Goal: Task Accomplishment & Management: Manage account settings

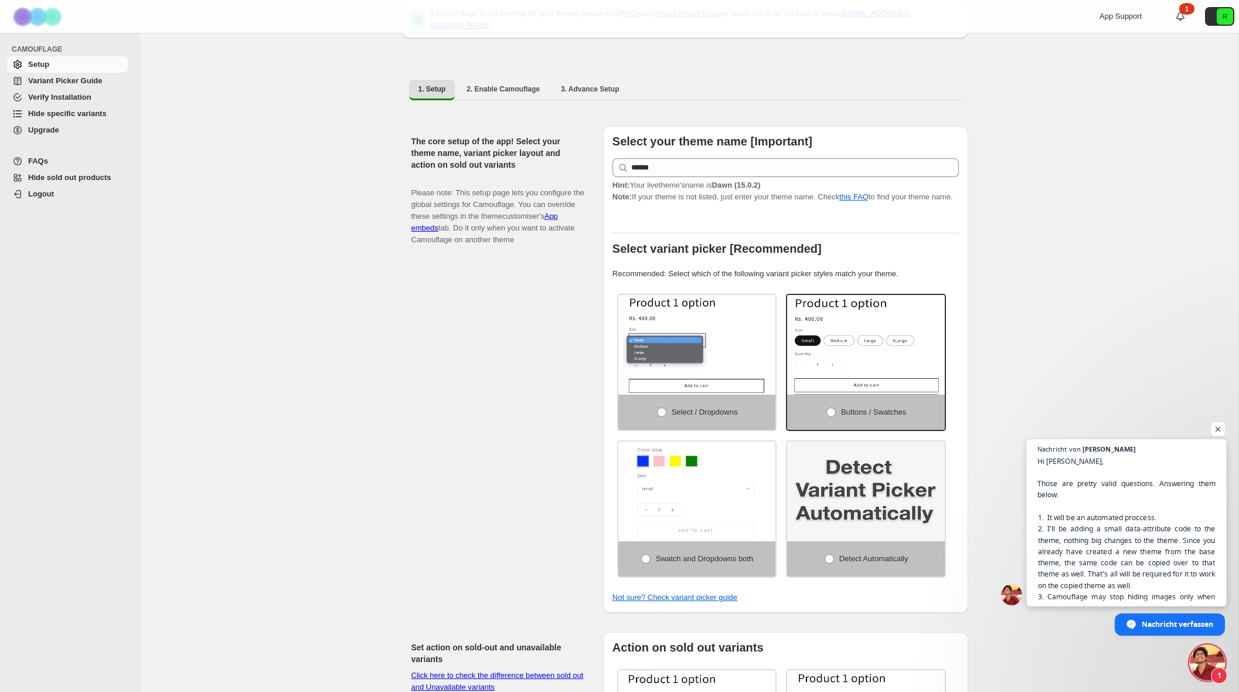
scroll to position [53, 0]
click at [1169, 629] on span "Nachricht verfassen" at bounding box center [1178, 623] width 72 height 21
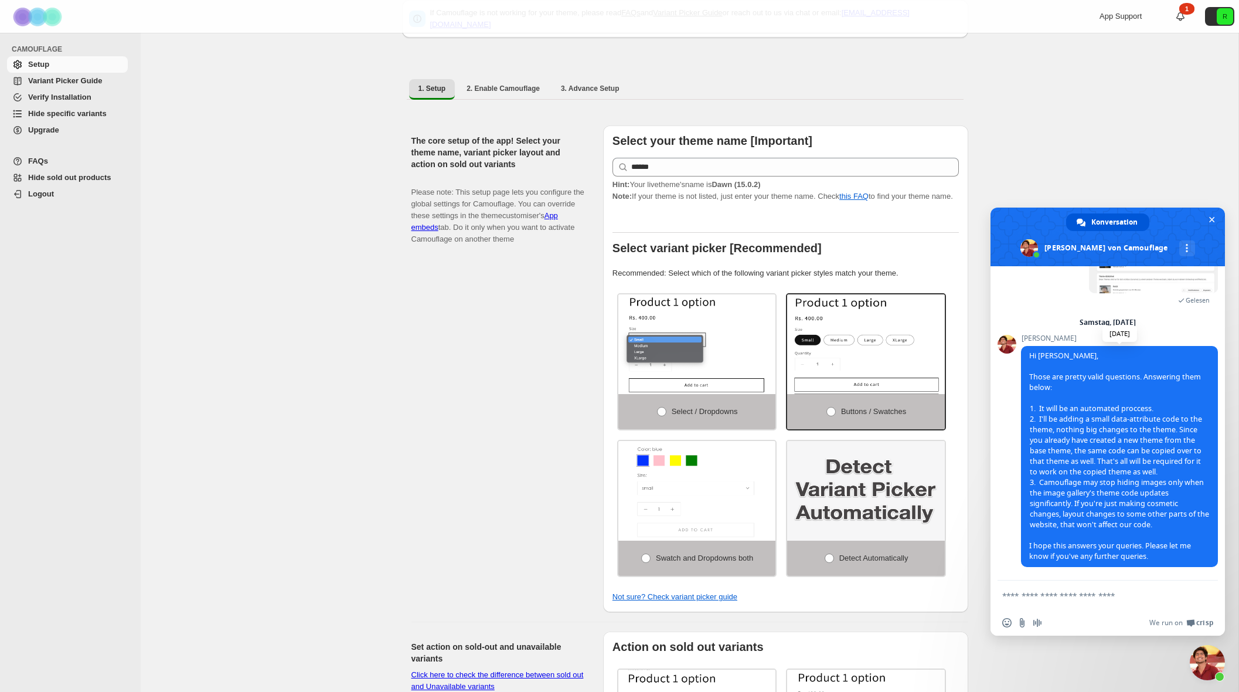
scroll to position [1870, 0]
click at [1056, 595] on textarea "Verfassen Sie Ihre Nachricht…" at bounding box center [1094, 595] width 185 height 11
type textarea "**********"
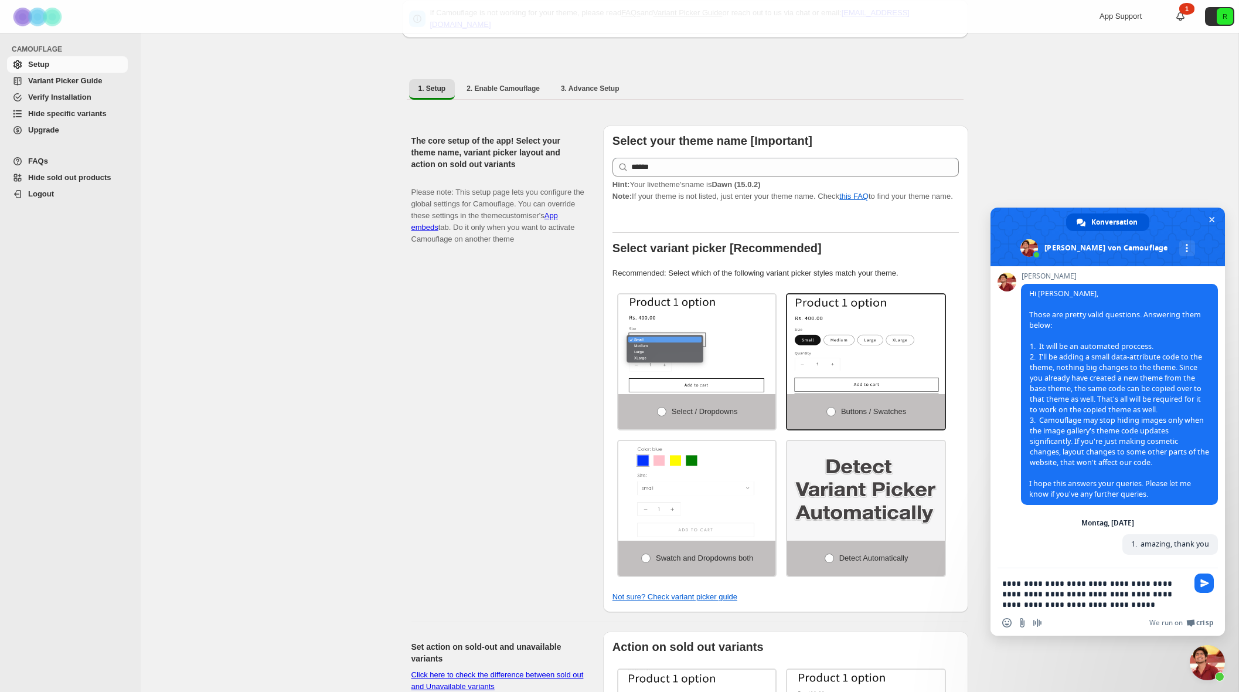
scroll to position [1924, 0]
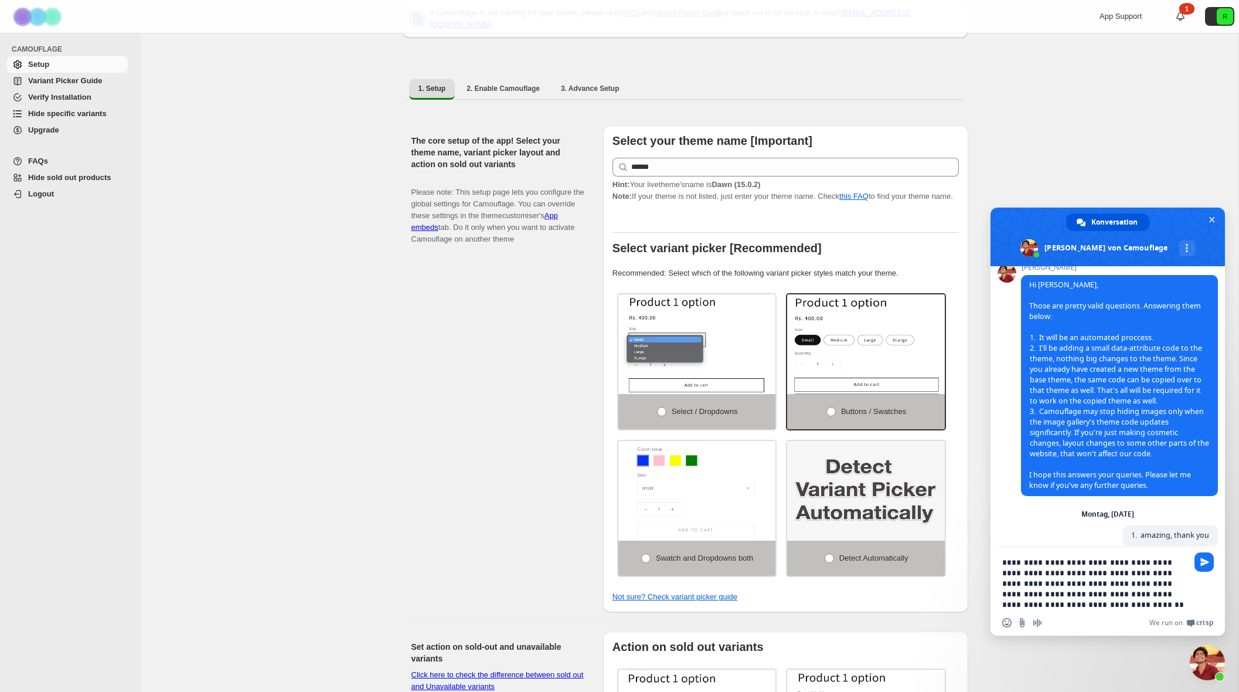
type textarea "**********"
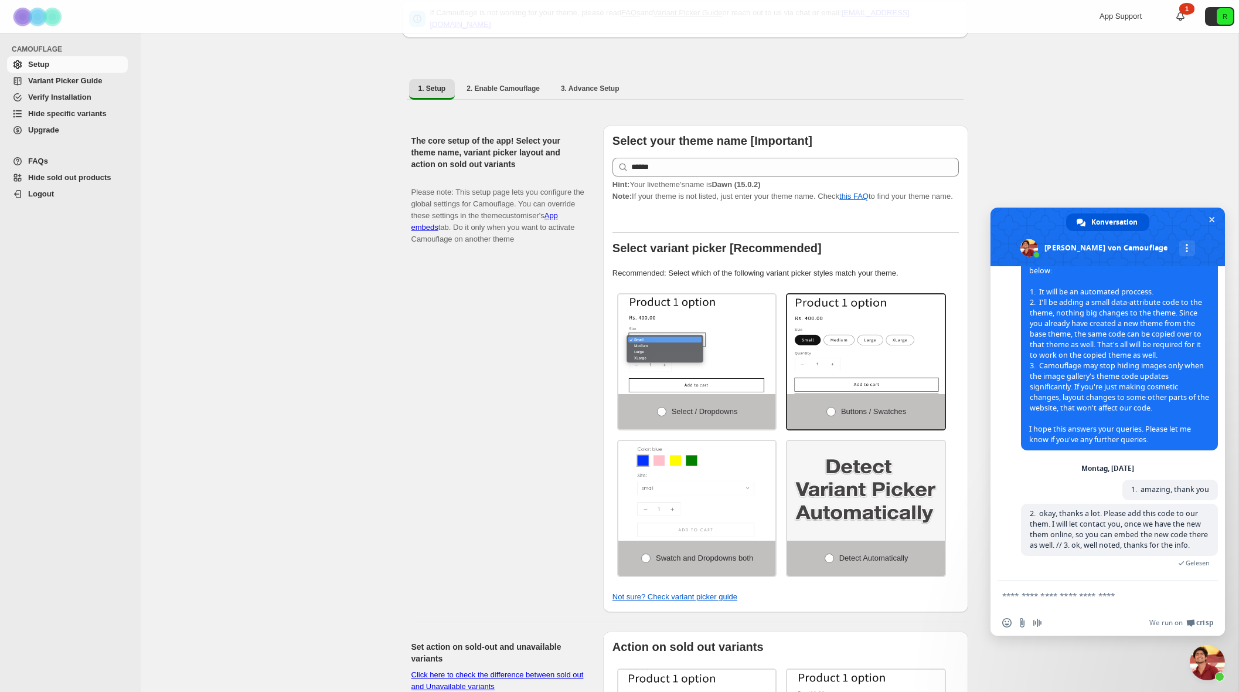
scroll to position [1992, 0]
type textarea "*"
type textarea "**********"
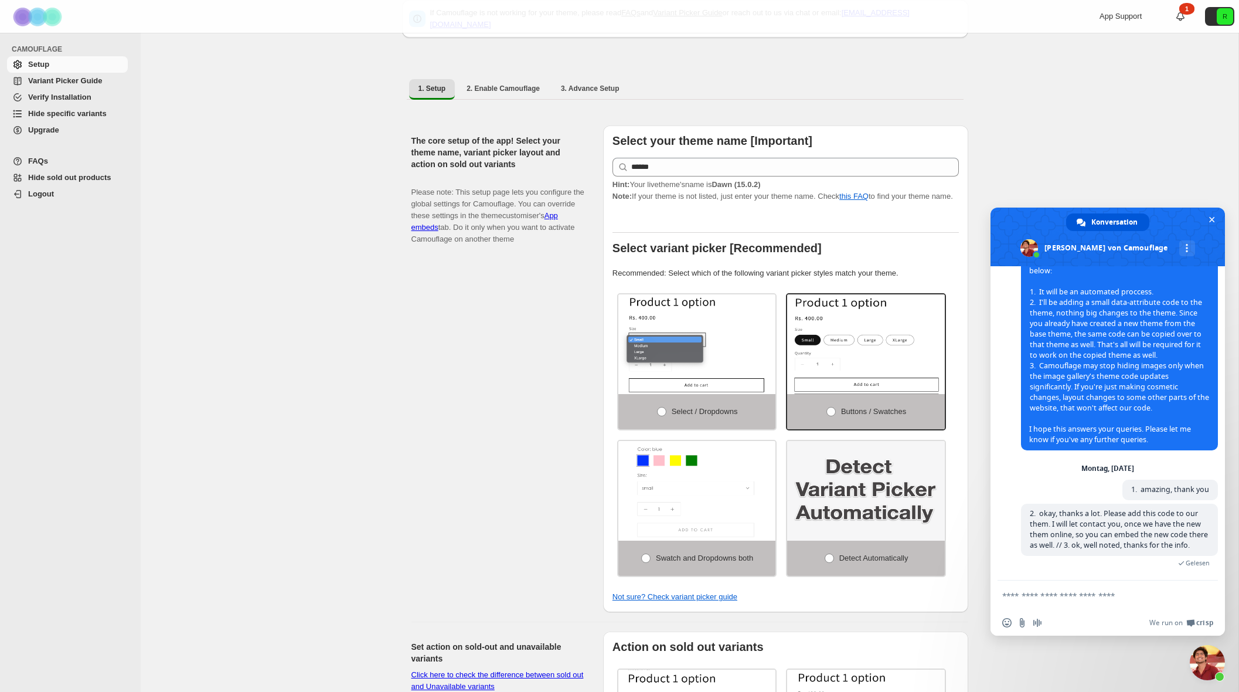
click at [69, 114] on span "Hide specific variants" at bounding box center [67, 113] width 79 height 9
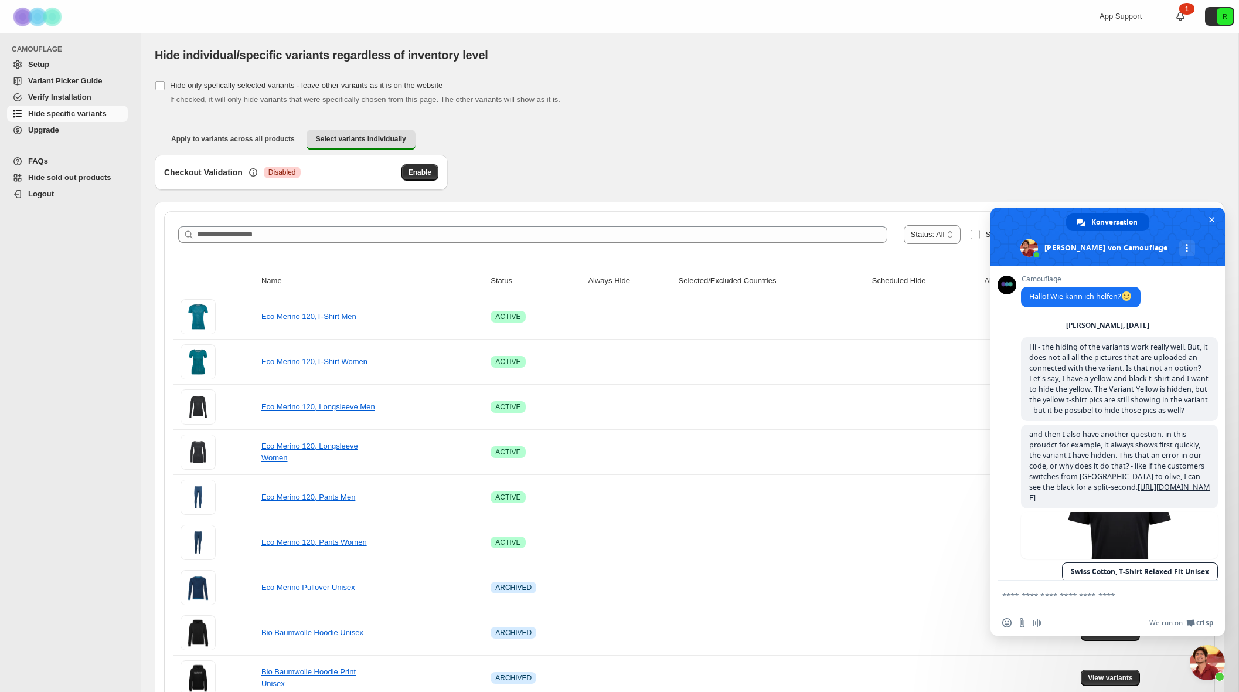
scroll to position [1992, 0]
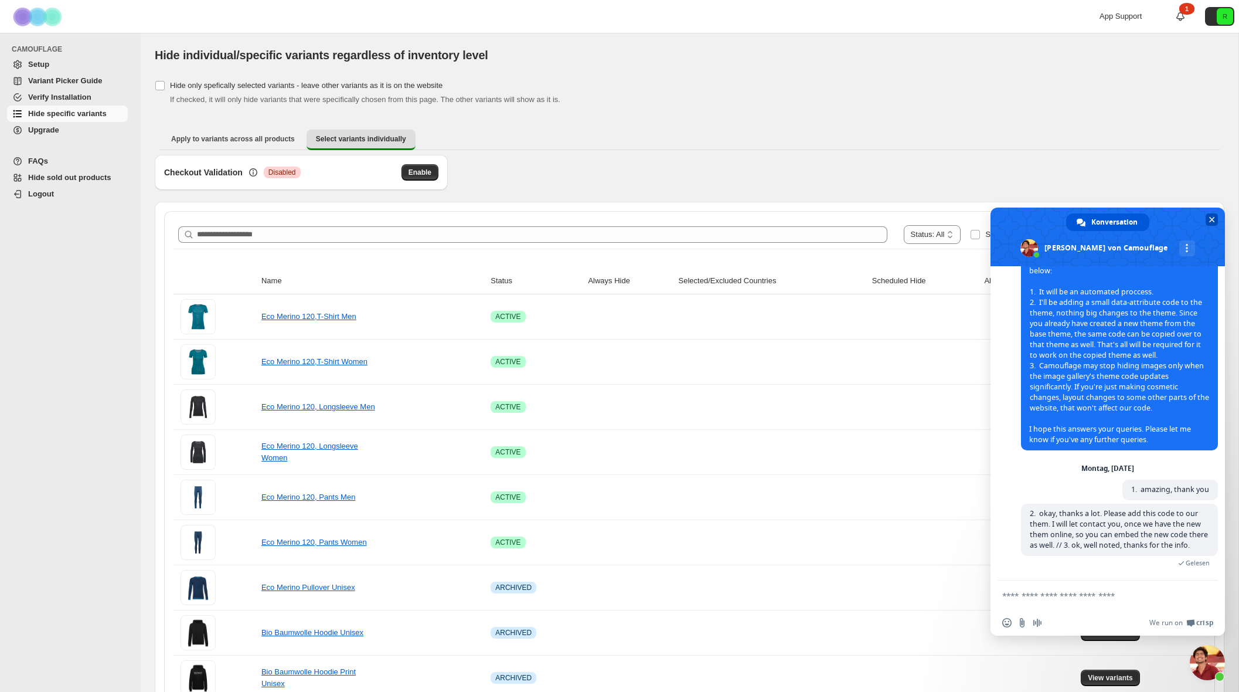
click at [1214, 218] on span "Chat schließen" at bounding box center [1212, 219] width 12 height 12
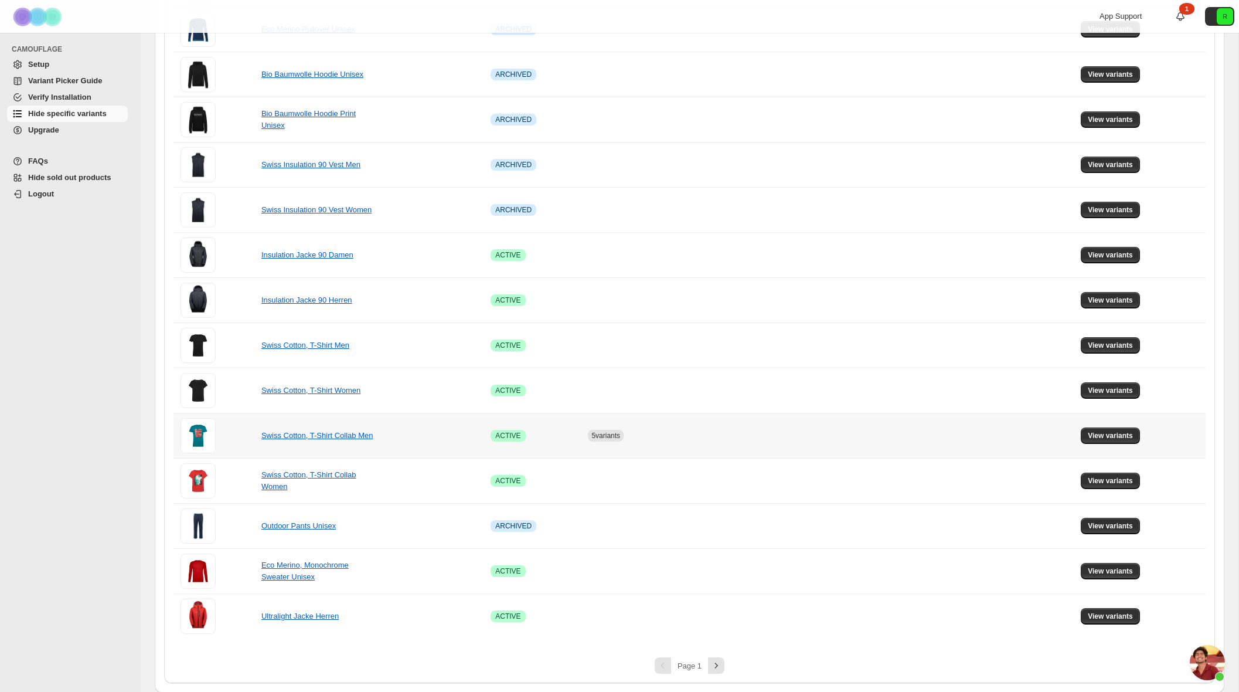
scroll to position [559, 0]
click at [1114, 440] on span "View variants" at bounding box center [1110, 434] width 45 height 9
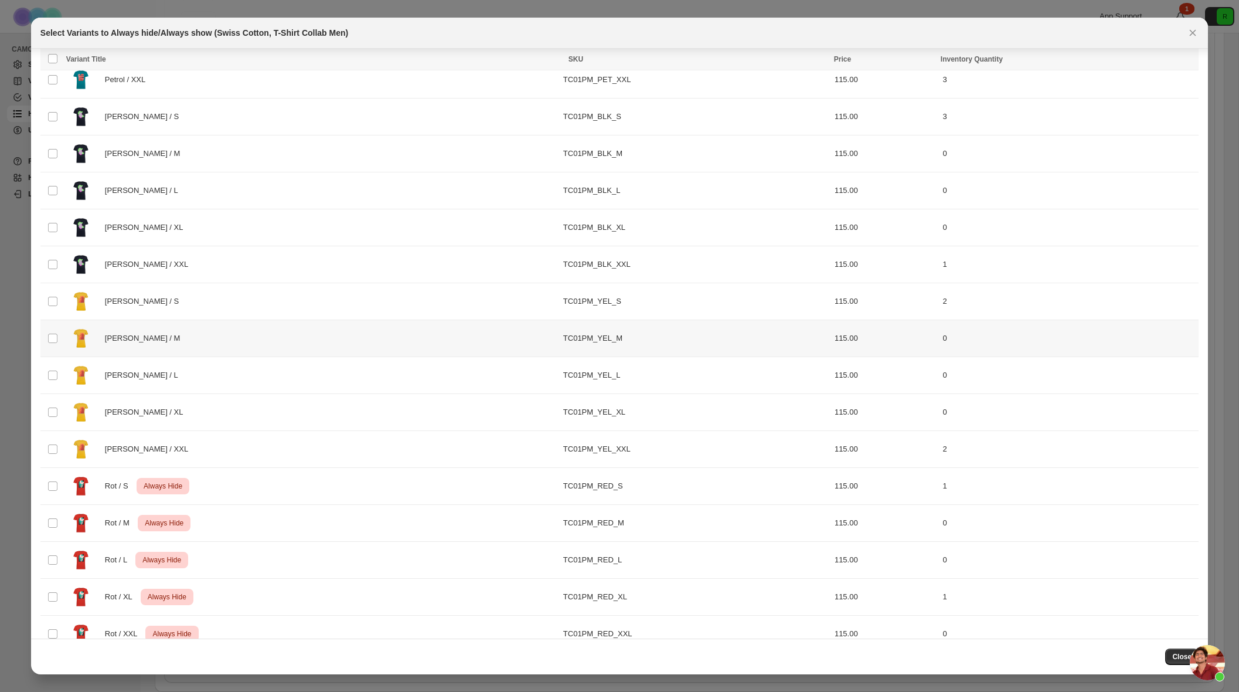
scroll to position [212, 0]
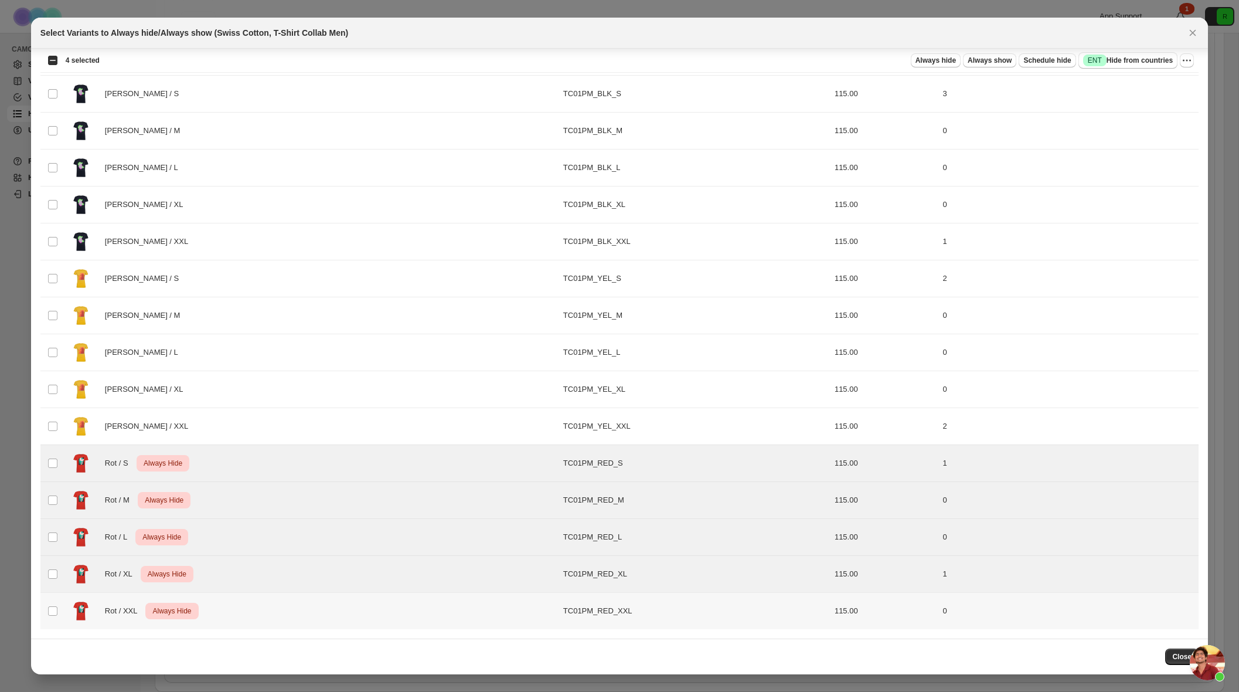
click at [58, 612] on td "Select product variant" at bounding box center [51, 611] width 22 height 37
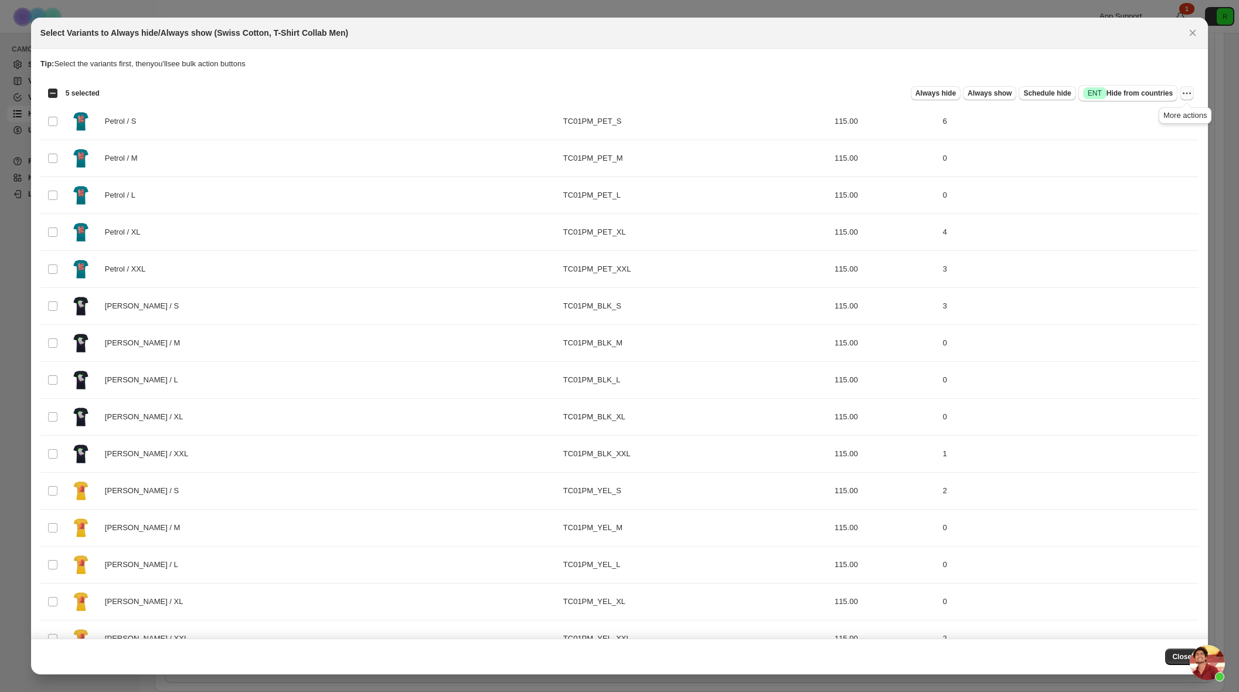
click at [1187, 94] on icon "More actions" at bounding box center [1187, 93] width 12 height 12
click at [1111, 118] on span "Undo always hide" at bounding box center [1132, 116] width 60 height 9
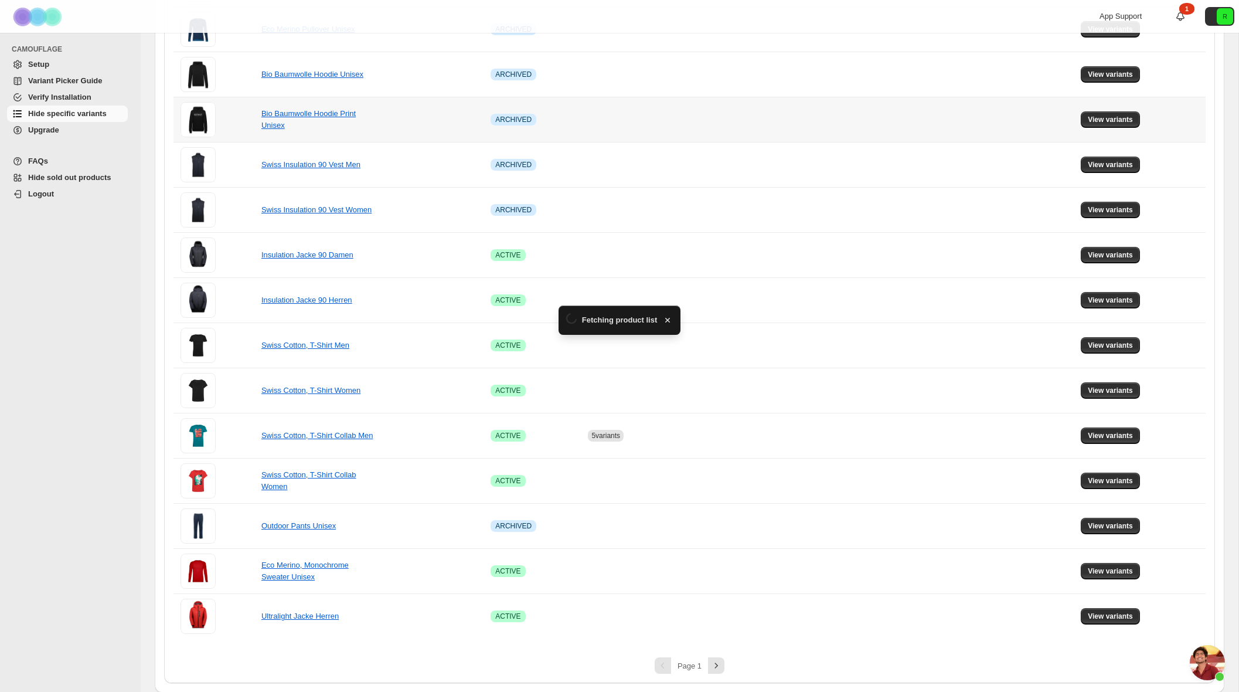
scroll to position [559, 0]
click at [1109, 433] on span "View variants" at bounding box center [1110, 434] width 45 height 9
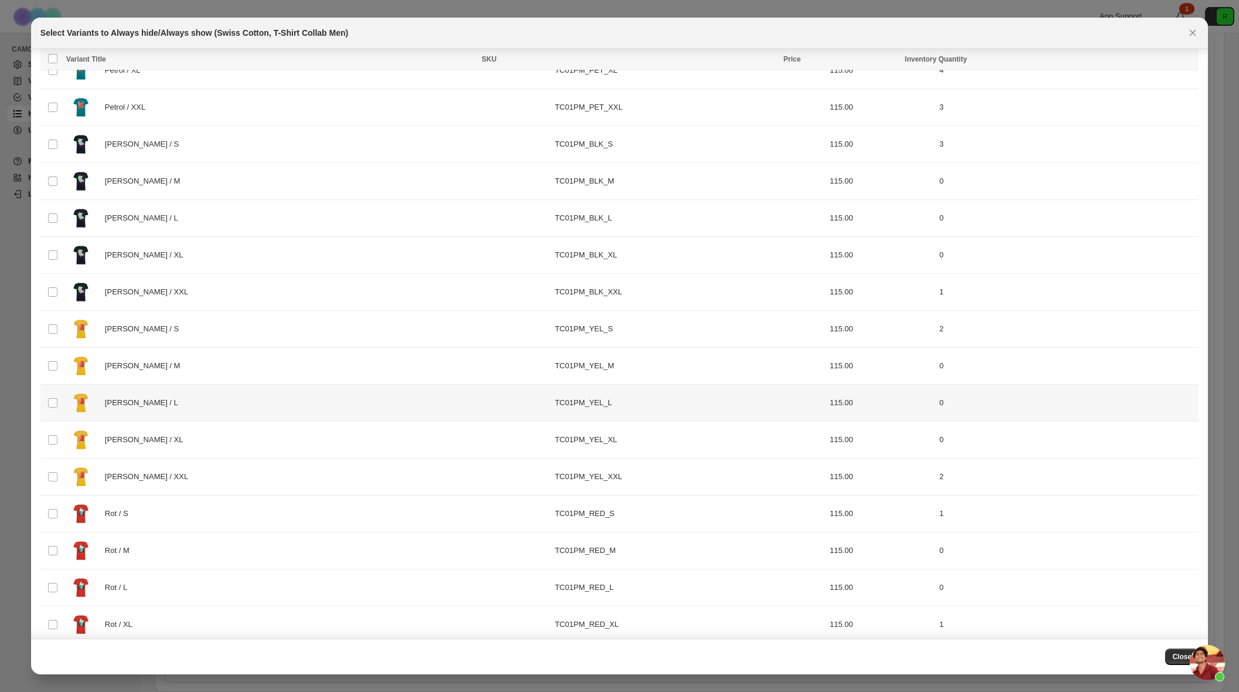
scroll to position [212, 0]
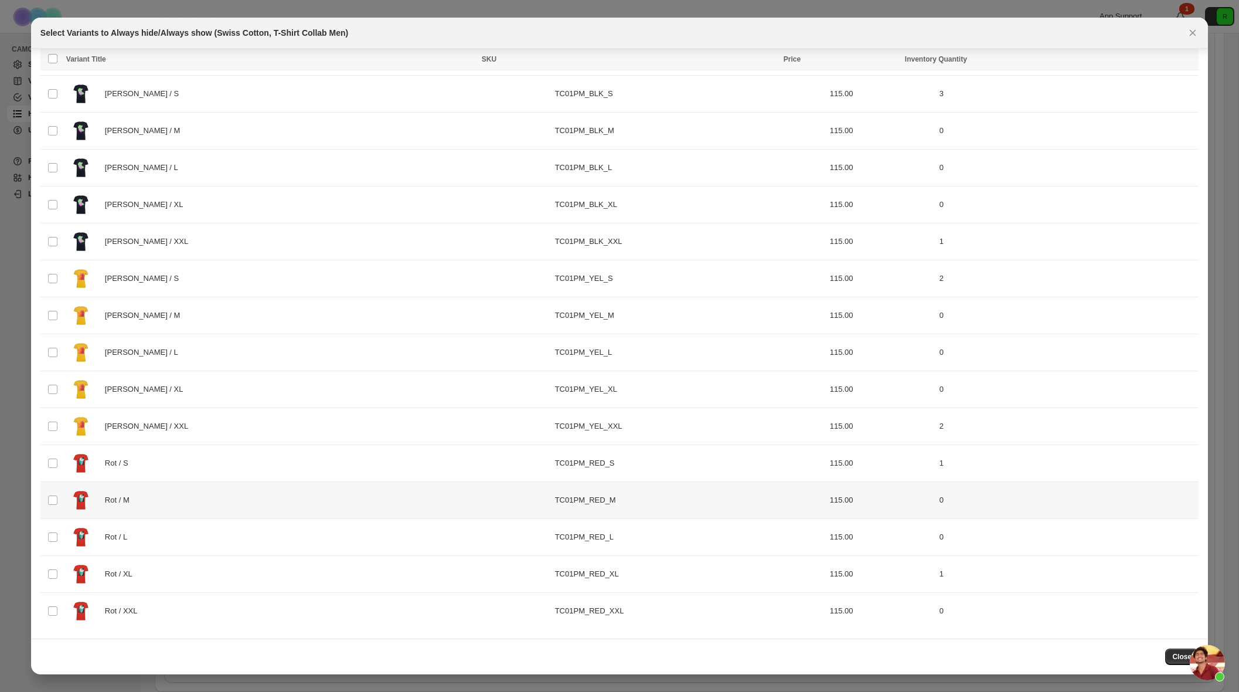
click at [412, 500] on div "Rot / M" at bounding box center [307, 499] width 482 height 29
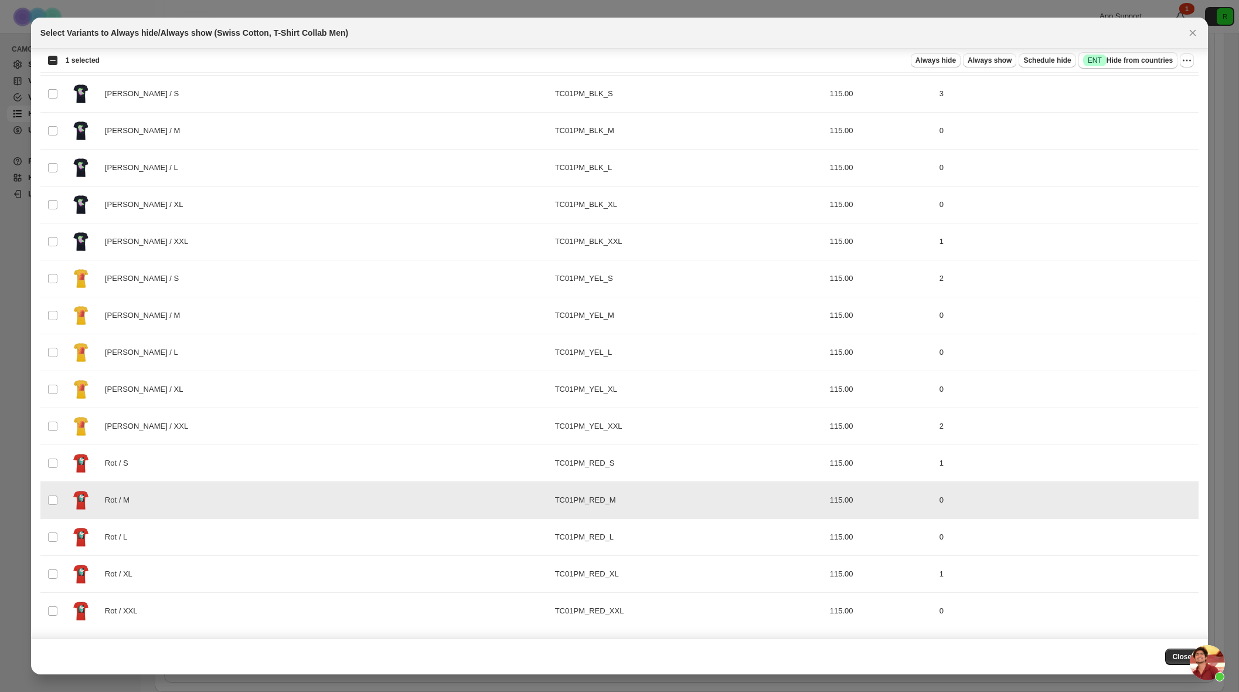
scroll to position [0, 0]
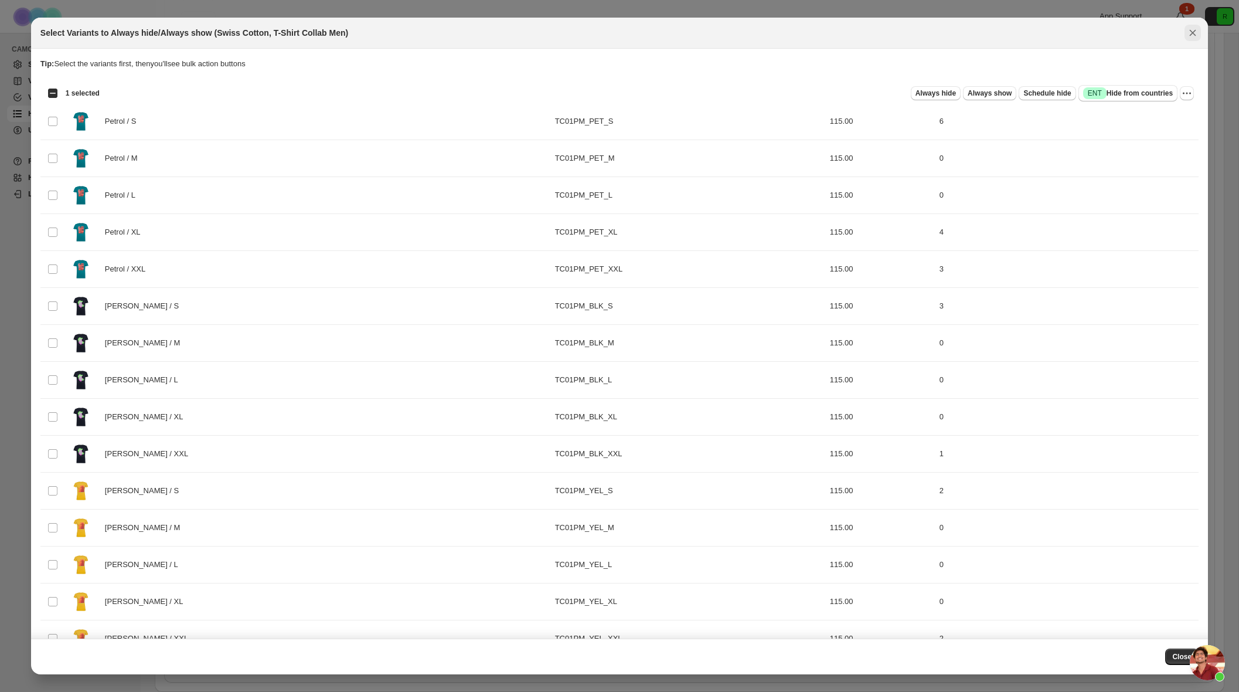
click at [1196, 36] on icon "Close" at bounding box center [1193, 33] width 12 height 12
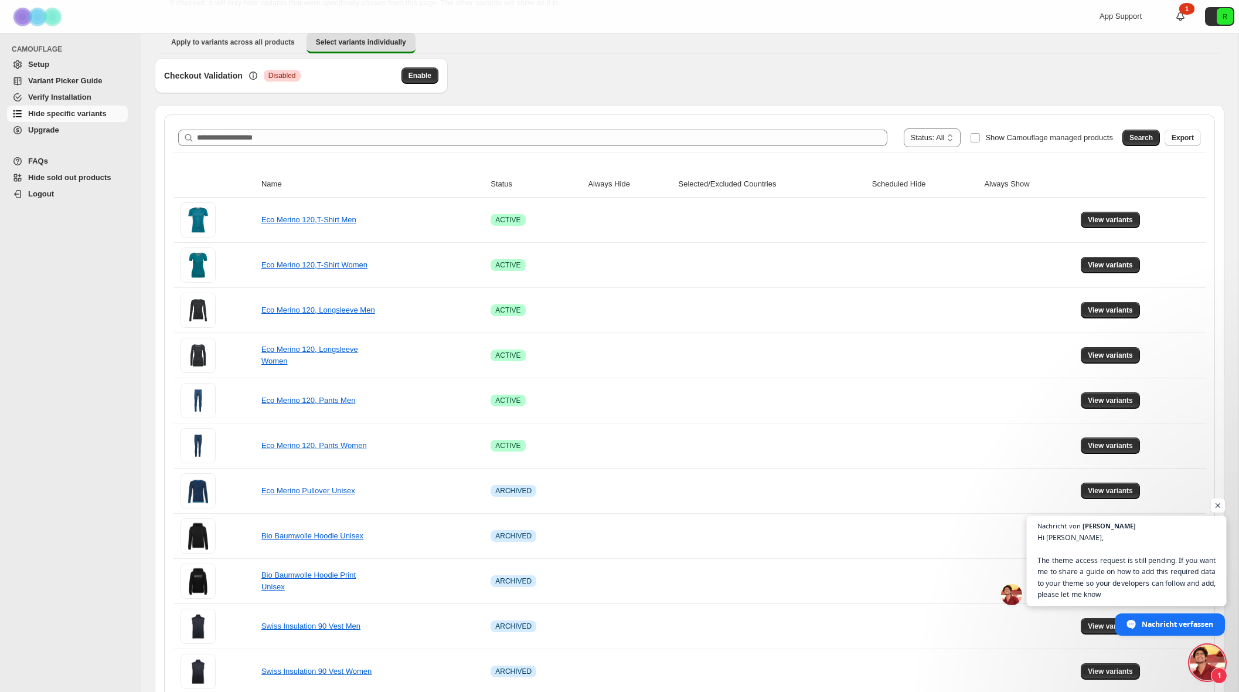
scroll to position [160, 0]
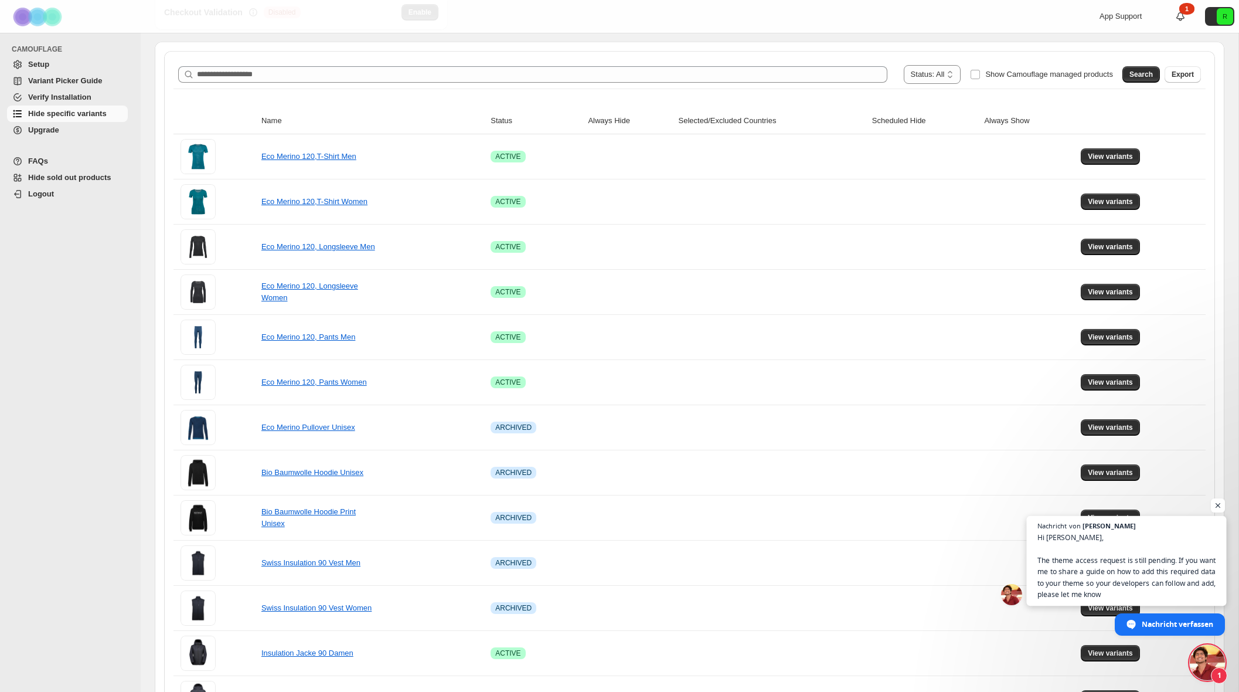
click at [1149, 554] on span "Hi Jessica, The theme access request is still pending. If you want me to share …" at bounding box center [1126, 566] width 179 height 68
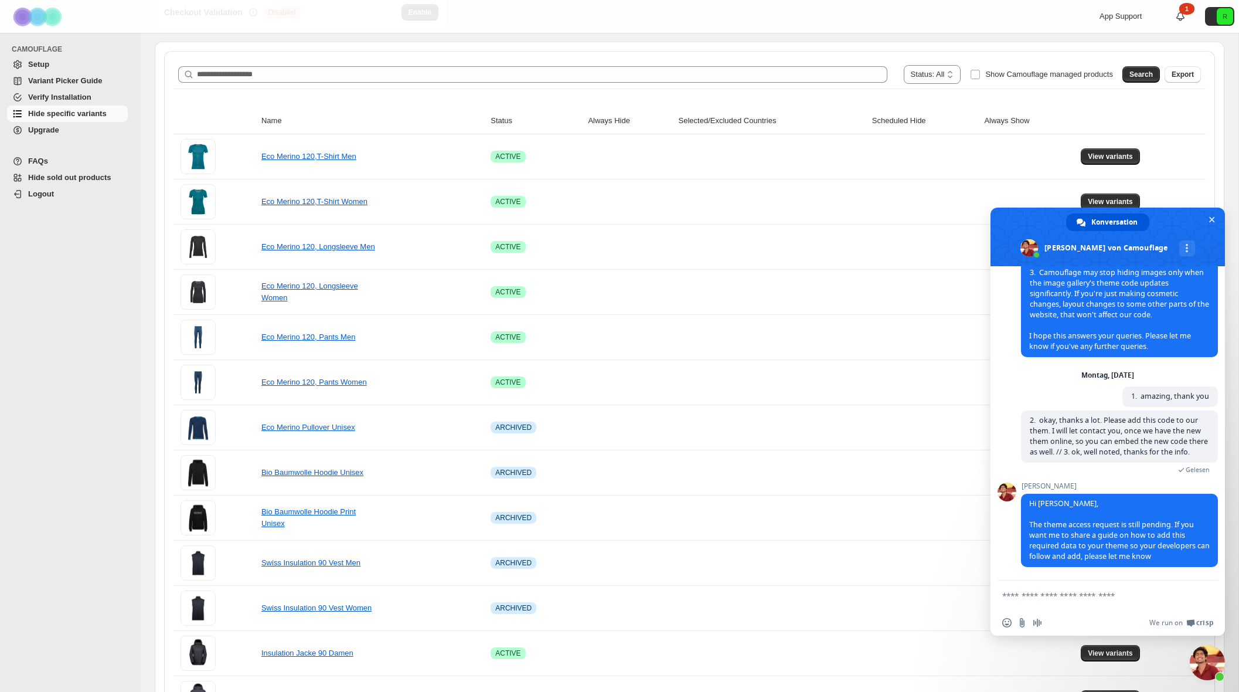
click at [1086, 595] on textarea "Verfassen Sie Ihre Nachricht…" at bounding box center [1094, 595] width 185 height 11
paste textarea "**********"
type textarea "**********"
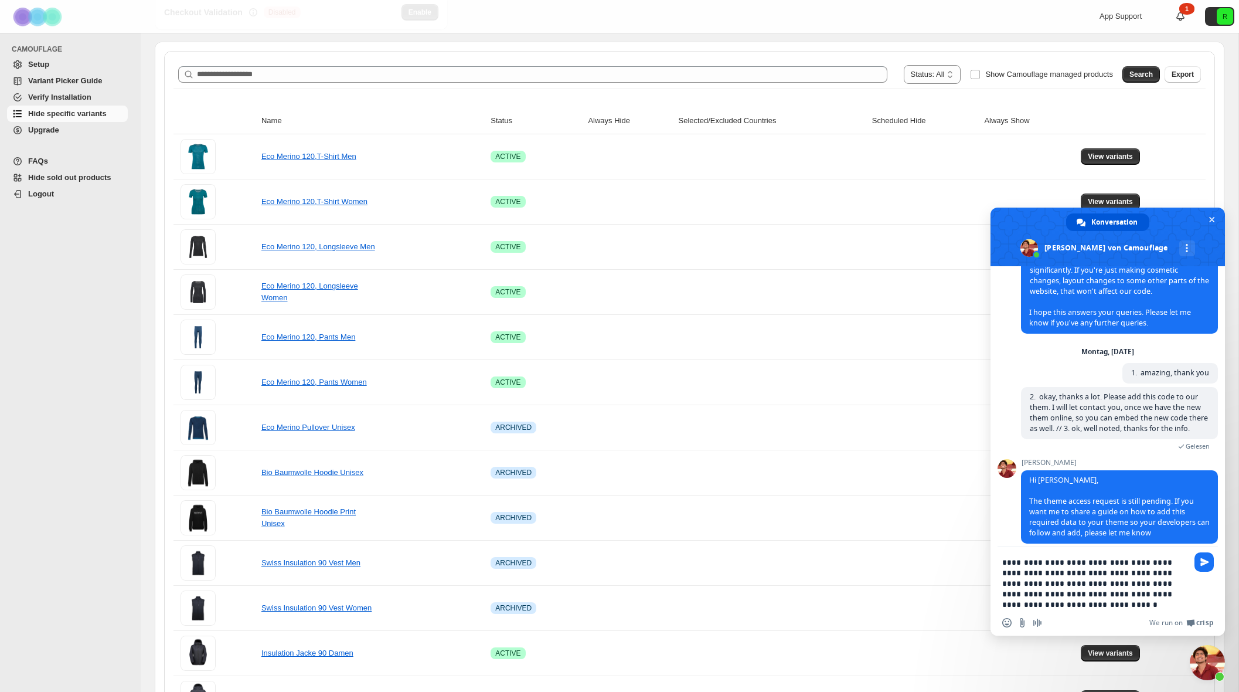
type textarea "**********"
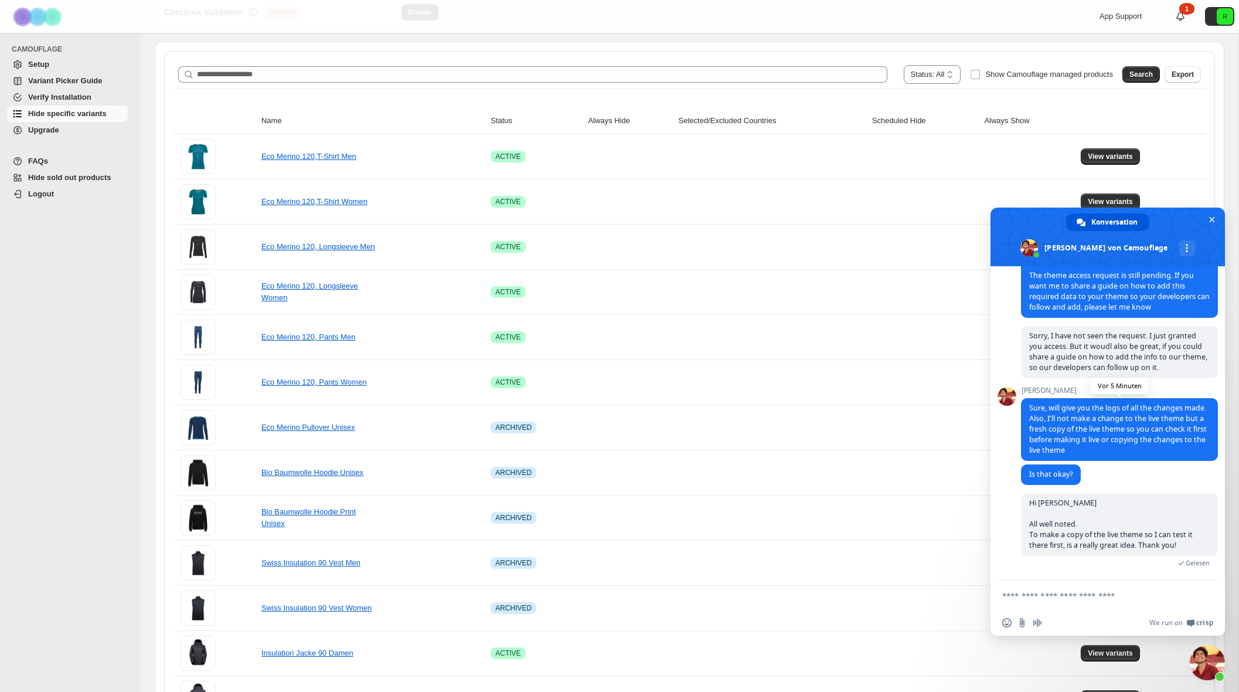
scroll to position [2329, 0]
click at [64, 131] on span "Upgrade" at bounding box center [76, 130] width 97 height 12
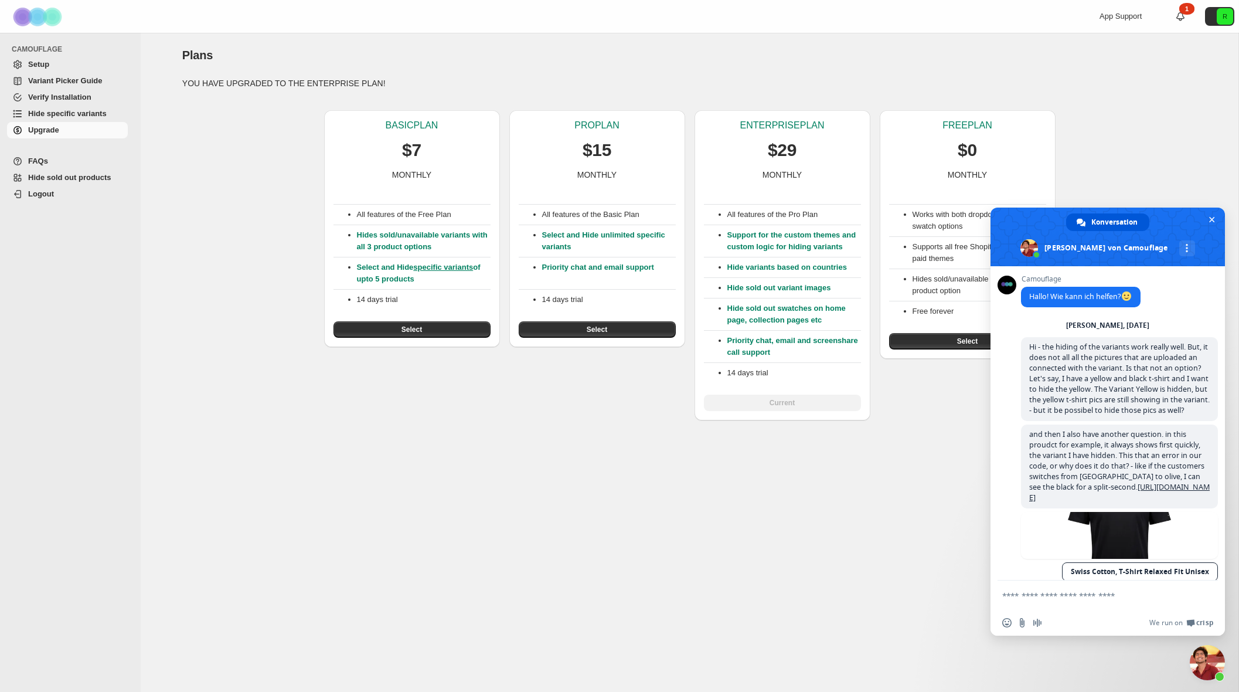
scroll to position [2329, 0]
